Goal: Task Accomplishment & Management: Complete application form

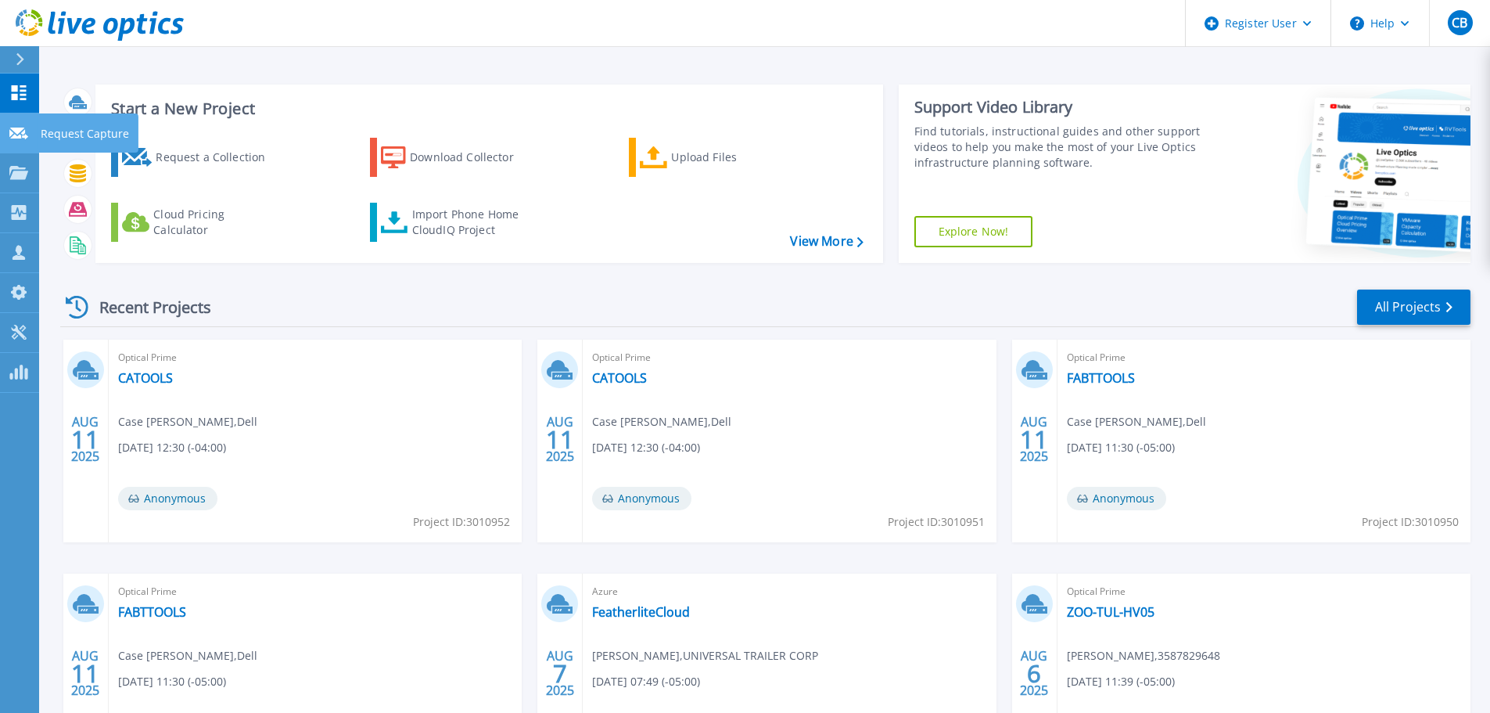
click at [27, 133] on icon at bounding box center [18, 134] width 19 height 12
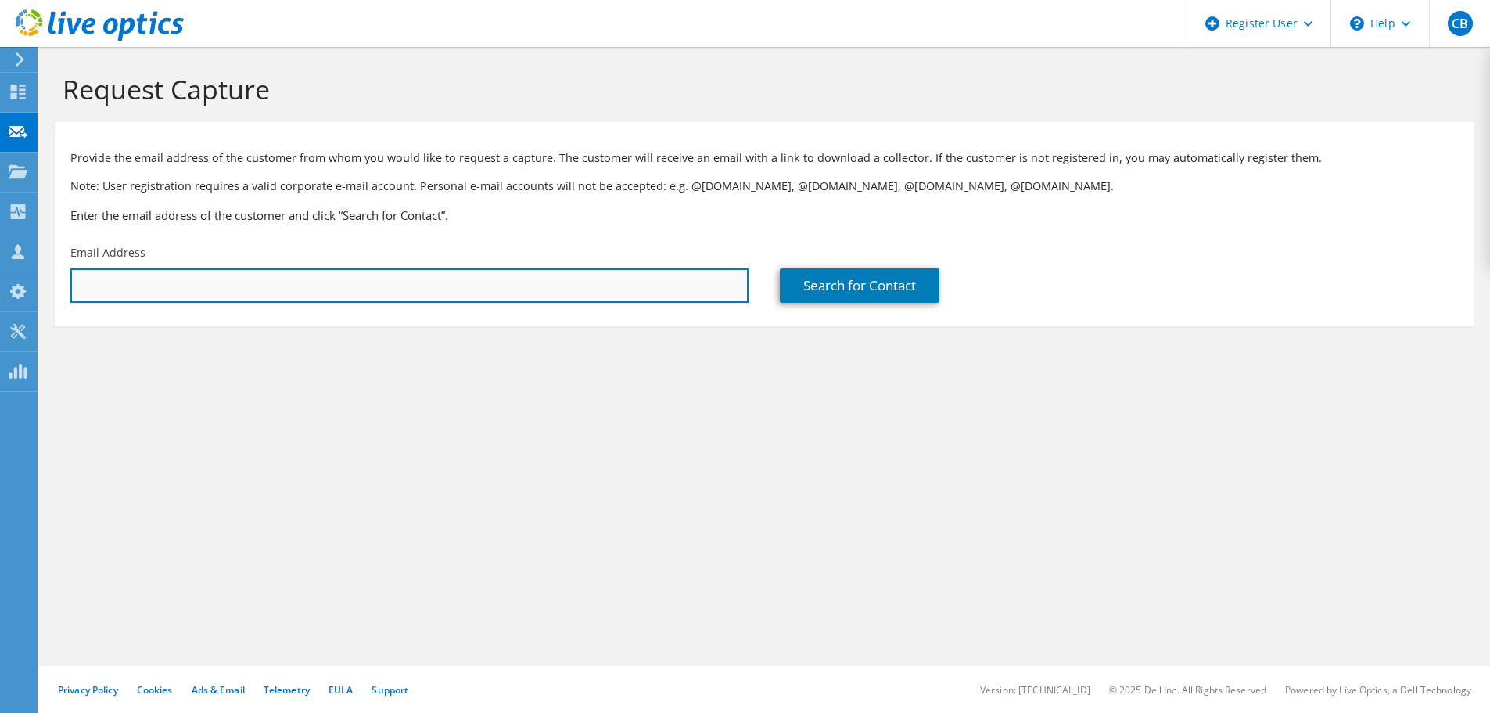
click at [382, 281] on input "text" at bounding box center [409, 285] width 678 height 34
paste input "[EMAIL_ADDRESS][DOMAIN_NAME]"
type input "[EMAIL_ADDRESS][DOMAIN_NAME]"
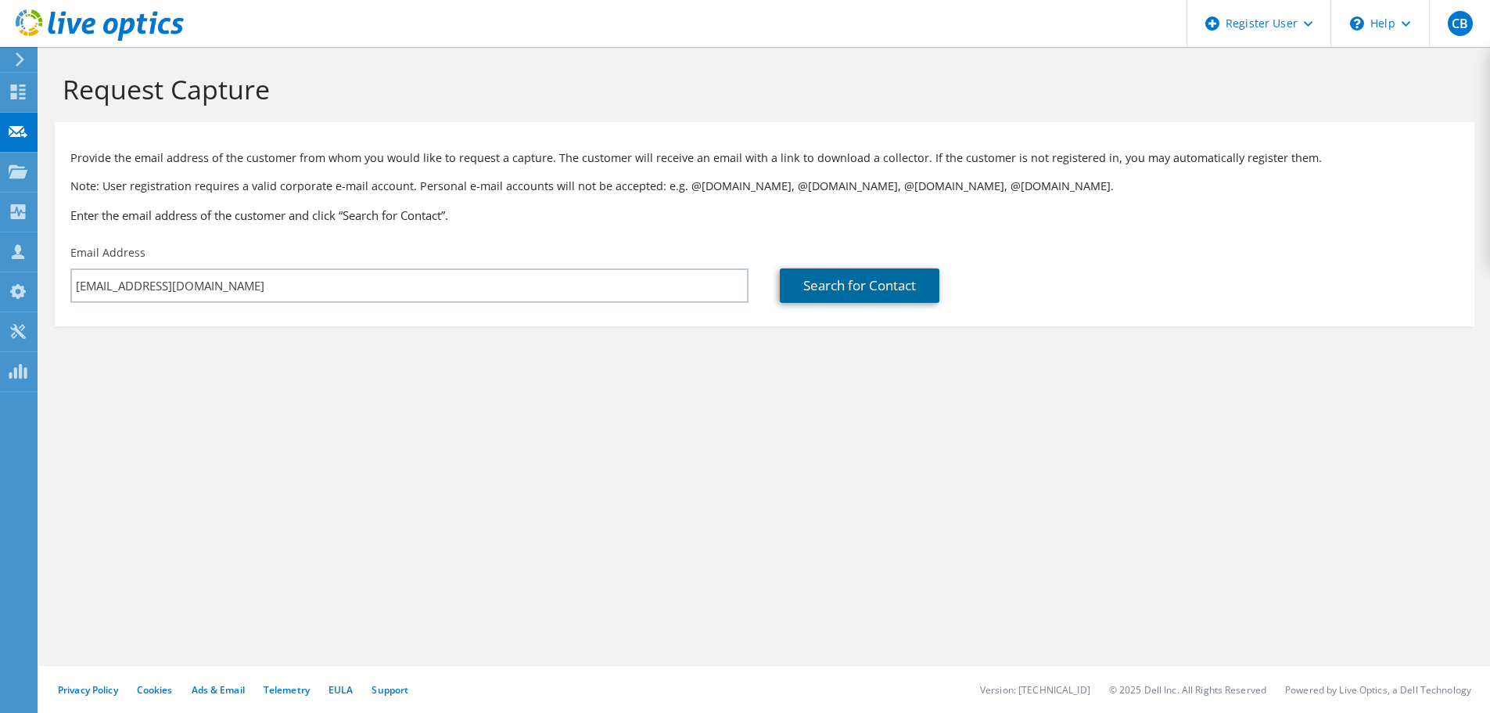
click at [837, 288] on link "Search for Contact" at bounding box center [860, 285] width 160 height 34
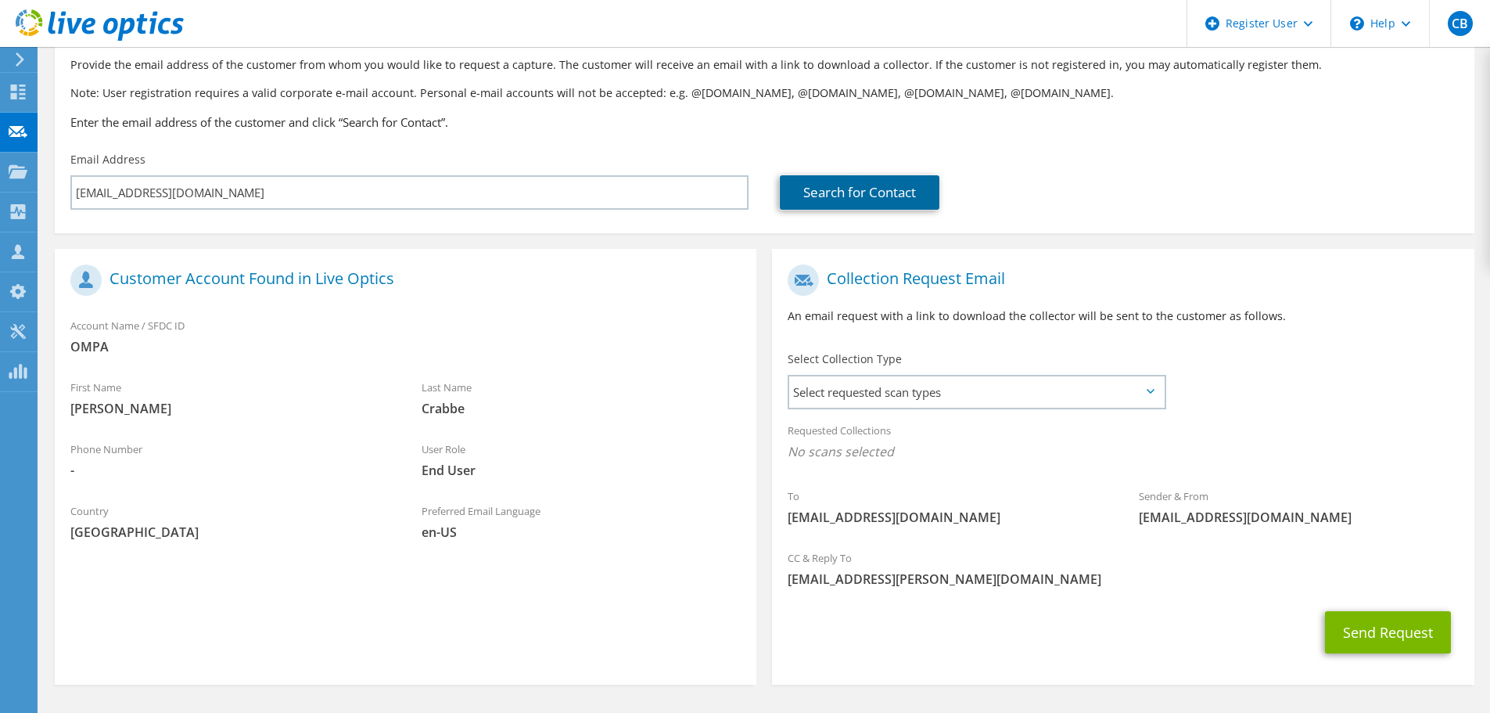
scroll to position [143, 0]
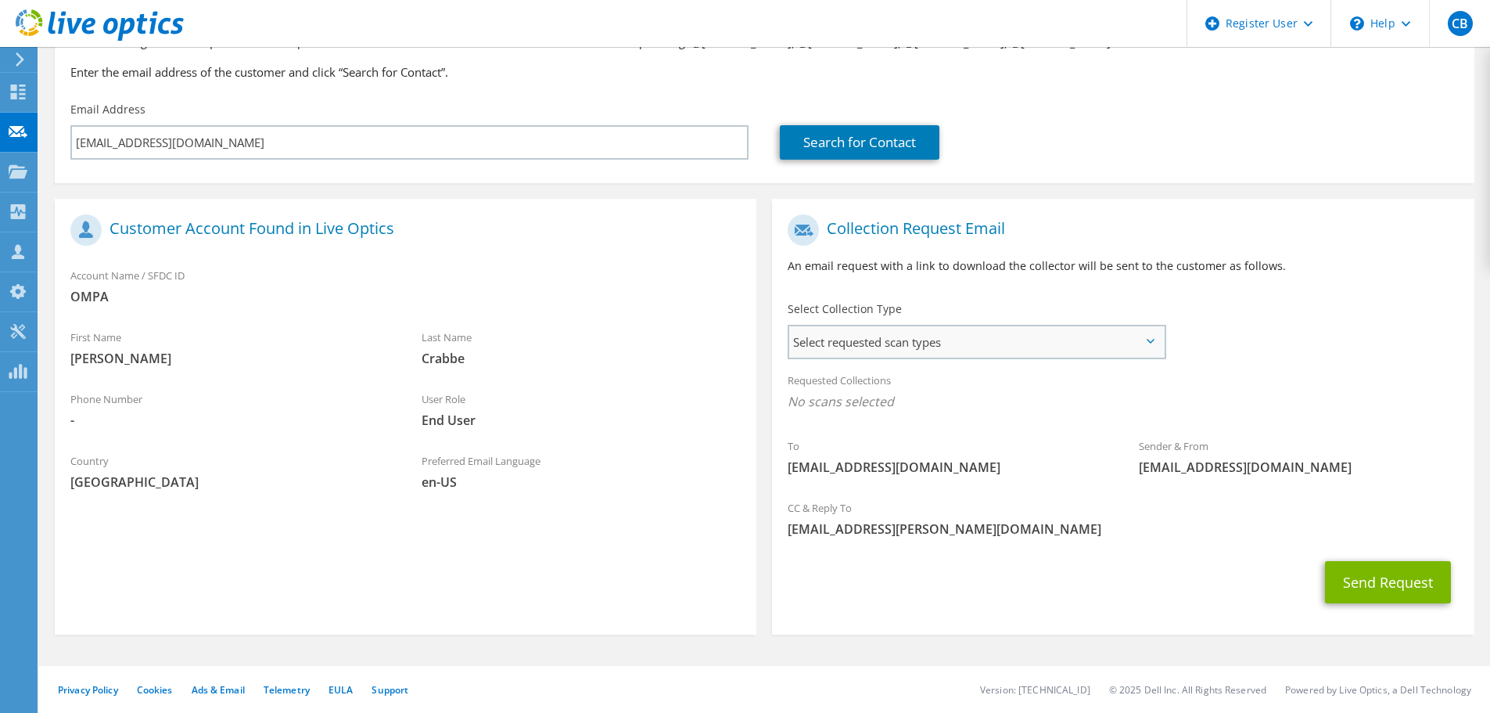
click at [1151, 338] on span "Select requested scan types" at bounding box center [976, 341] width 375 height 31
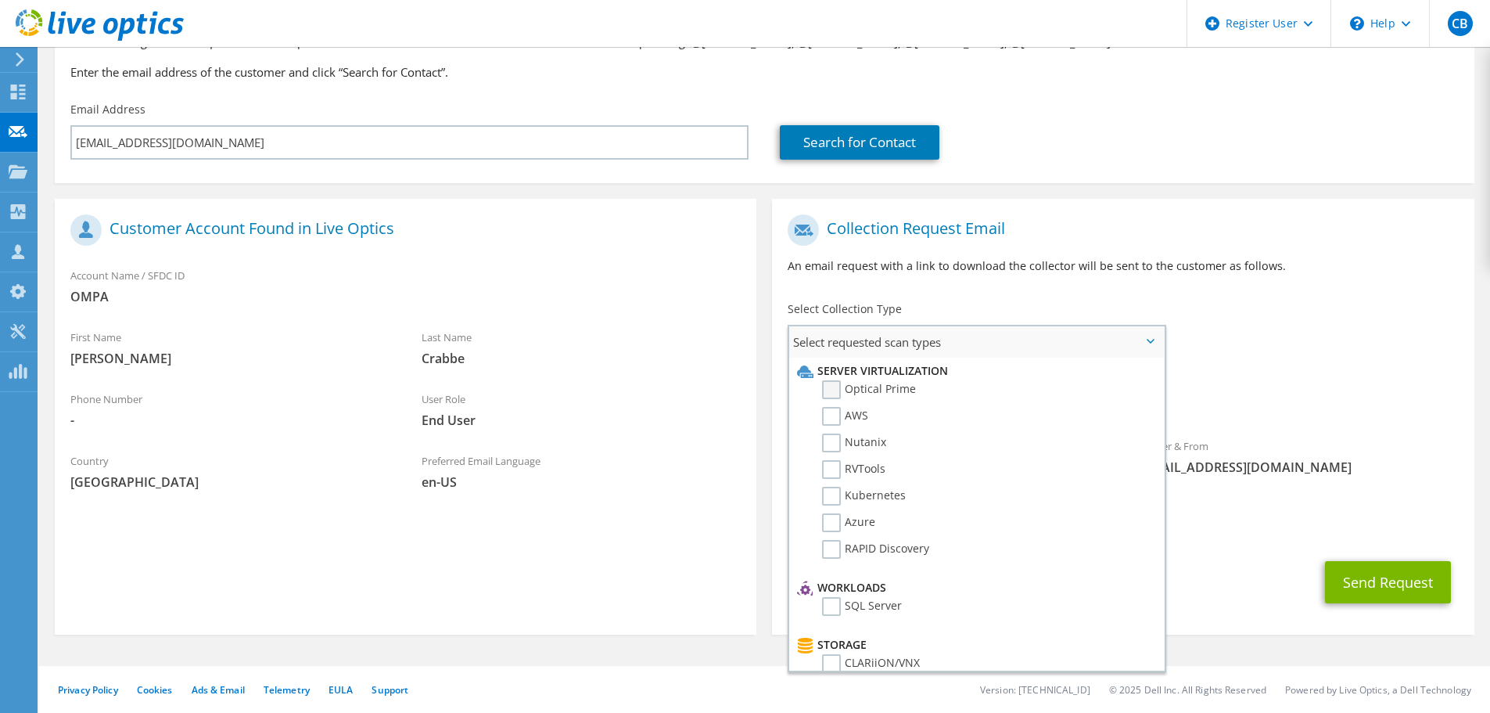
click at [844, 390] on label "Optical Prime" at bounding box center [869, 389] width 94 height 19
click at [0, 0] on input "Optical Prime" at bounding box center [0, 0] width 0 height 0
click at [1396, 450] on div "Sender & From liveoptics@liveoptics.com" at bounding box center [1298, 461] width 351 height 54
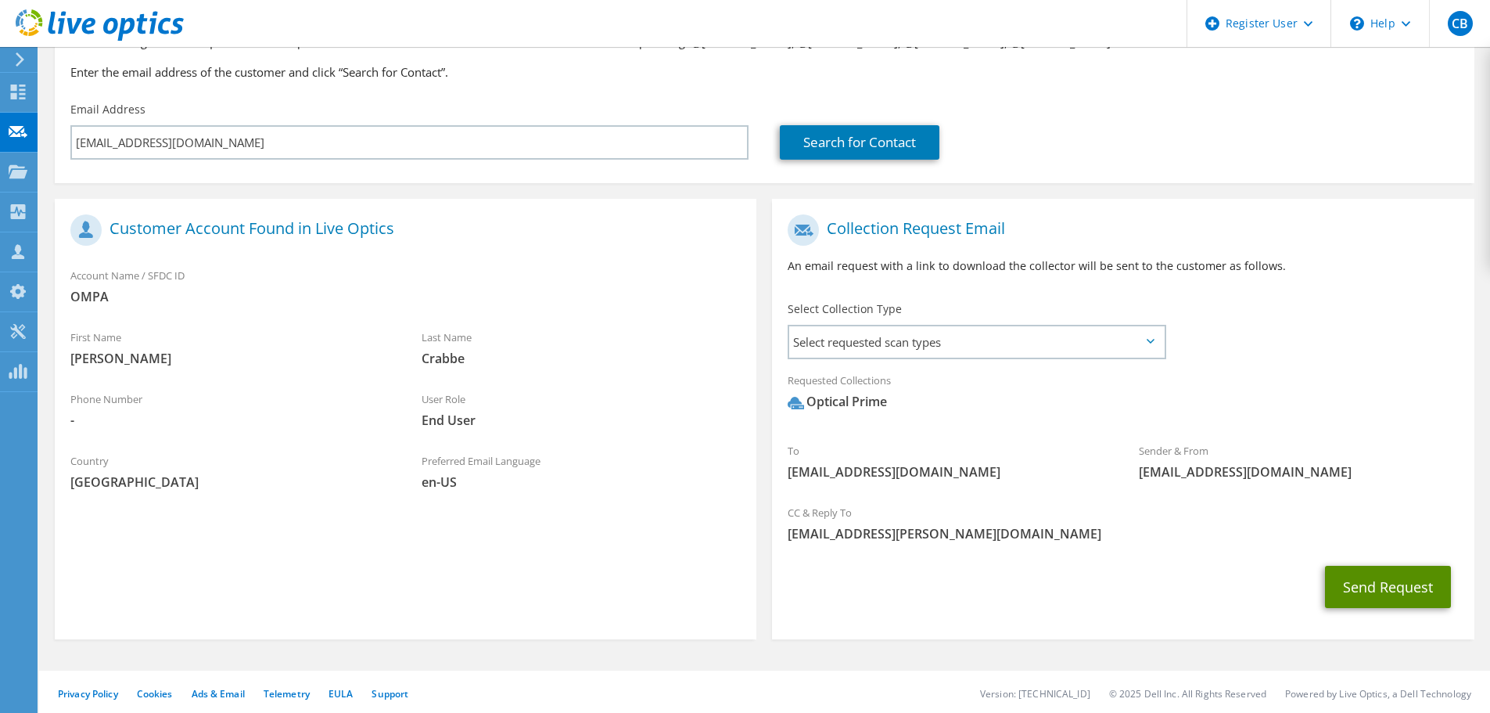
click at [1414, 585] on button "Send Request" at bounding box center [1388, 587] width 126 height 42
